Goal: Information Seeking & Learning: Get advice/opinions

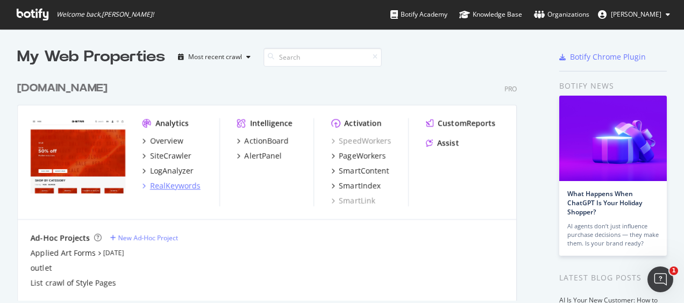
click at [187, 187] on div "RealKeywords" at bounding box center [175, 186] width 51 height 11
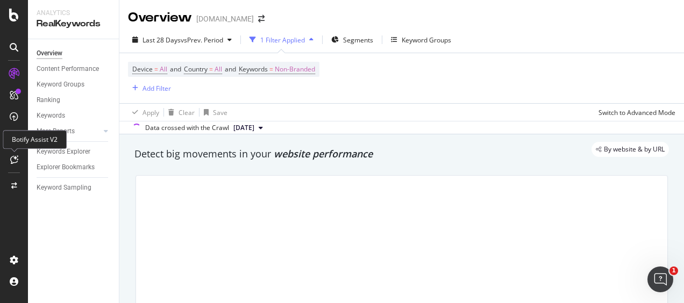
click at [16, 162] on icon at bounding box center [14, 159] width 8 height 9
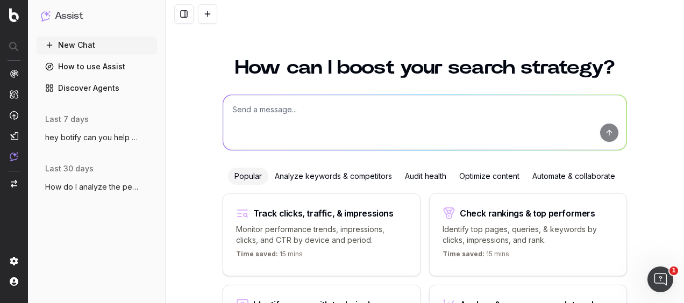
click at [299, 112] on textarea at bounding box center [424, 122] width 403 height 55
type textarea "H"
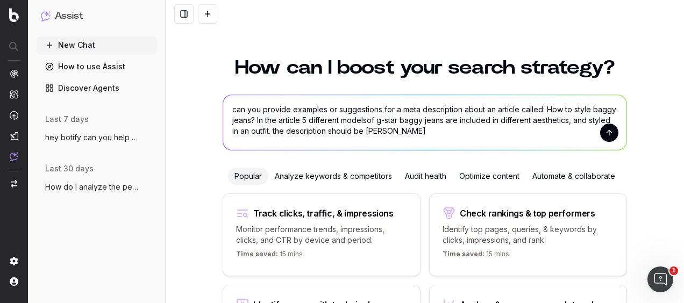
type textarea "can you provide examples or suggestions for a meta description about an article…"
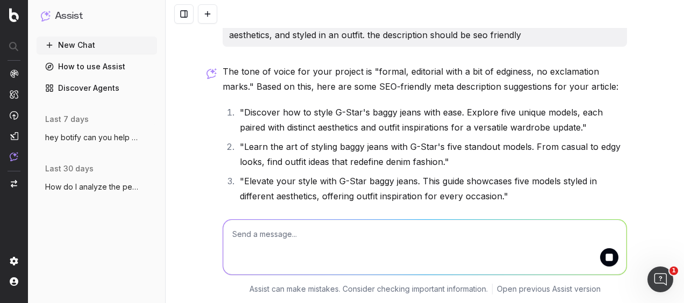
scroll to position [47, 0]
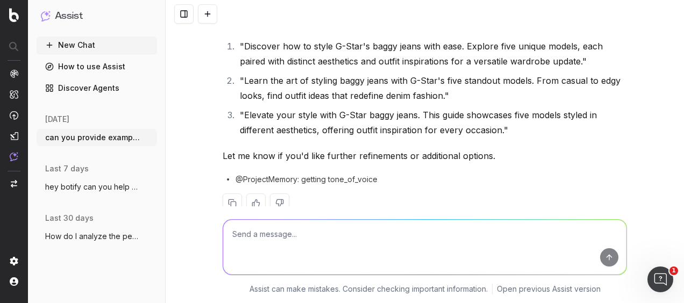
scroll to position [47, 0]
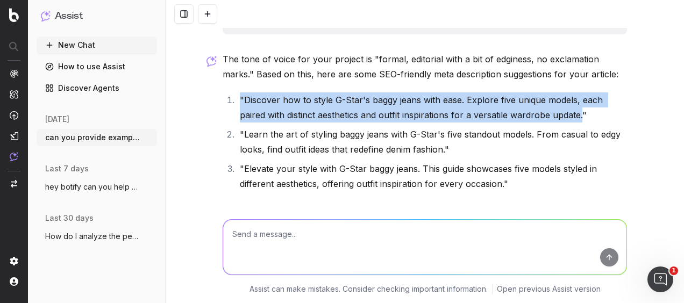
drag, startPoint x: 579, startPoint y: 116, endPoint x: 233, endPoint y: 97, distance: 347.2
click at [236, 97] on li ""Discover how to style G-Star's baggy jeans with ease. Explore five unique mode…" at bounding box center [431, 107] width 390 height 30
copy li ""Discover how to style G-Star's baggy jeans with ease. Explore five unique mode…"
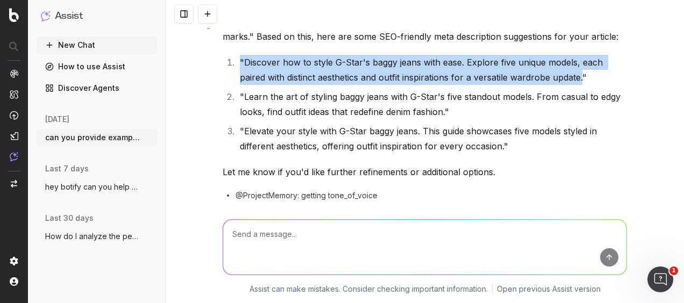
scroll to position [101, 0]
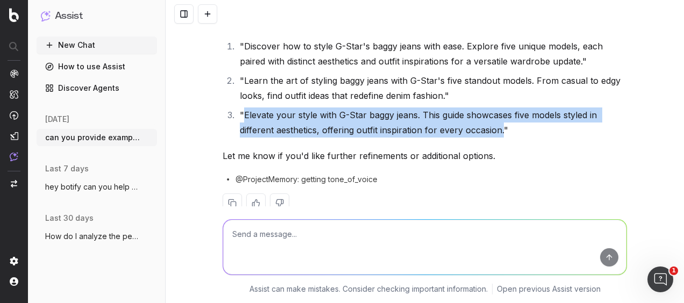
drag, startPoint x: 498, startPoint y: 131, endPoint x: 239, endPoint y: 109, distance: 260.0
click at [239, 109] on li ""Elevate your style with G-Star baggy jeans. This guide showcases five models s…" at bounding box center [431, 122] width 390 height 30
copy li "Elevate your style with G-Star baggy jeans. This guide showcases five models st…"
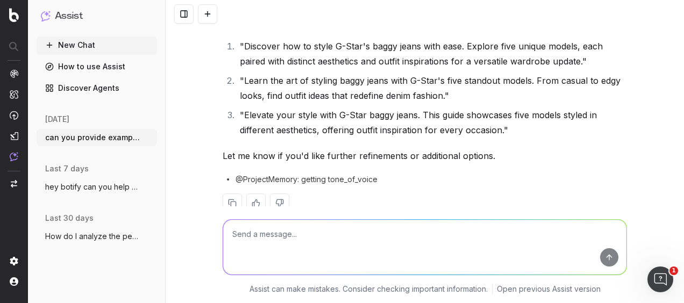
click at [309, 237] on textarea at bounding box center [424, 247] width 403 height 55
paste textarea "Discover how to style G-Star's baggy jeans with ease. Explore five unique model…"
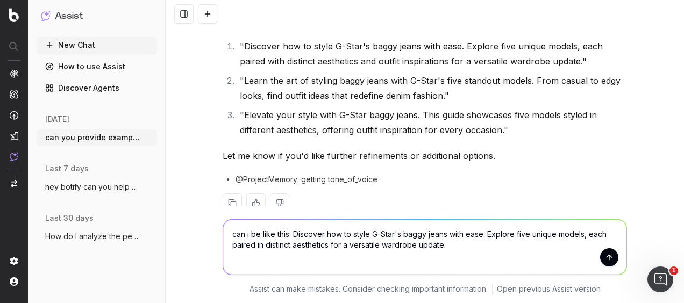
type textarea "can i be like this: Discover how to style G-Star's baggy jeans with ease. Explo…"
click at [608, 250] on button "submit" at bounding box center [609, 257] width 18 height 18
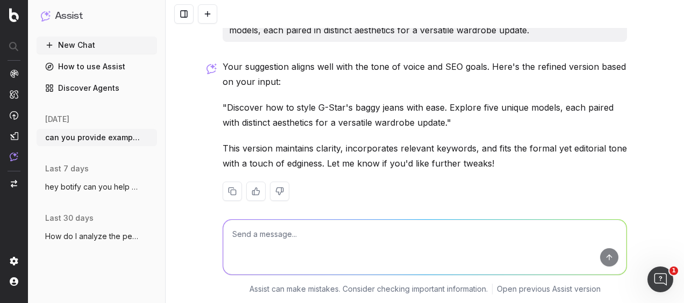
scroll to position [340, 0]
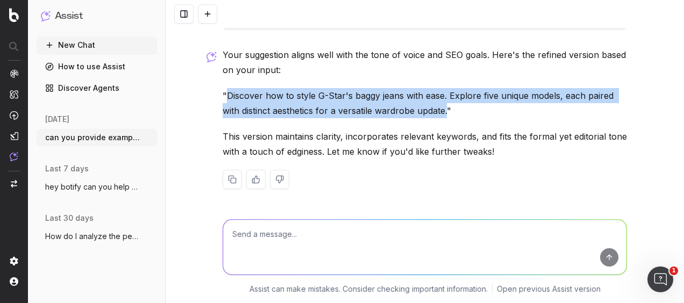
drag, startPoint x: 443, startPoint y: 113, endPoint x: 223, endPoint y: 88, distance: 222.3
click at [223, 88] on div "Your suggestion aligns well with the tone of voice and SEO goals. Here's the re…" at bounding box center [425, 126] width 404 height 159
copy p "Discover how to style G-Star's baggy jeans with ease. Explore five unique model…"
